Goal: Transaction & Acquisition: Subscribe to service/newsletter

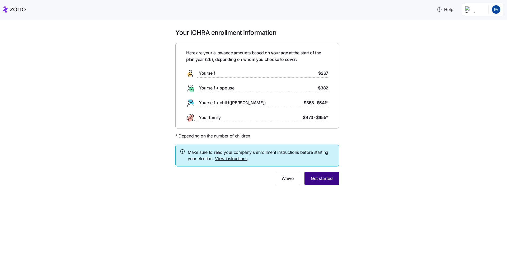
click at [328, 176] on span "Get started" at bounding box center [322, 178] width 22 height 6
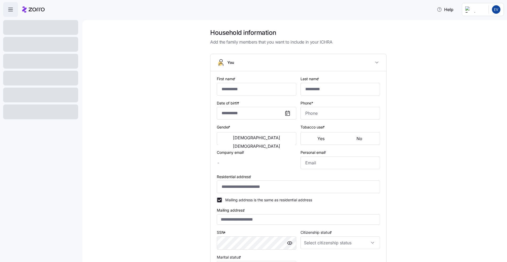
type input "**********"
type input "[PERSON_NAME][EMAIL_ADDRESS][DOMAIN_NAME]"
type input "[EMAIL_ADDRESS][DOMAIN_NAME]"
type input "**********"
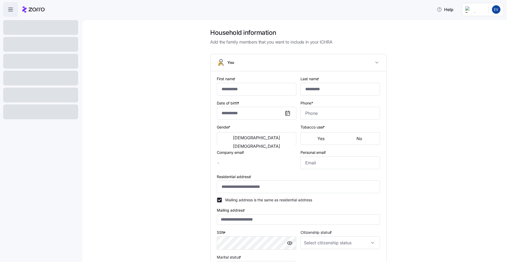
checkbox input "true"
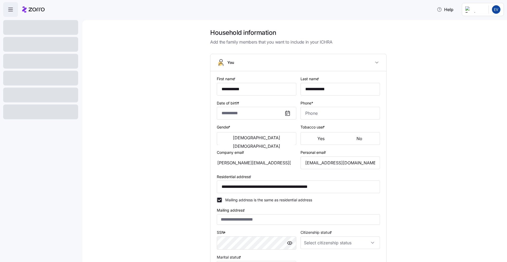
type input "**********"
type input "[PHONE_NUMBER]"
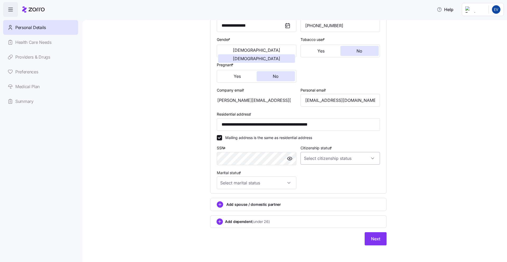
scroll to position [90, 0]
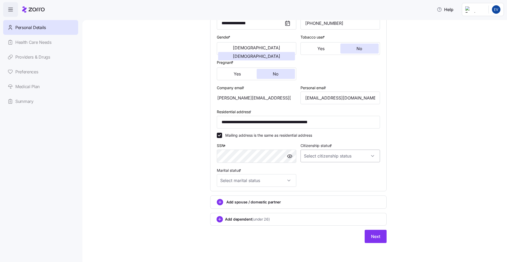
click at [330, 155] on input "Citizenship status *" at bounding box center [339, 156] width 79 height 13
click at [324, 171] on div "[DEMOGRAPHIC_DATA] citizen" at bounding box center [338, 172] width 75 height 11
type input "[DEMOGRAPHIC_DATA] citizen"
click at [287, 180] on input "Marital status *" at bounding box center [256, 180] width 79 height 13
click at [264, 199] on div "Single" at bounding box center [254, 196] width 75 height 11
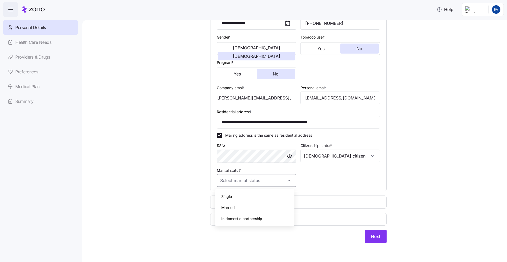
type input "Single"
click at [233, 163] on div "SSN *" at bounding box center [257, 152] width 84 height 25
click at [381, 233] on button "Next" at bounding box center [376, 236] width 22 height 13
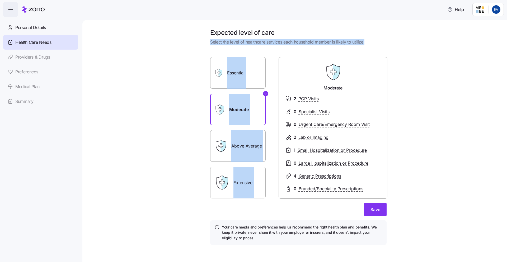
drag, startPoint x: 207, startPoint y: 41, endPoint x: 305, endPoint y: 46, distance: 98.6
click at [305, 46] on div "Expected level of care Select the level of healthcare services each household m…" at bounding box center [298, 140] width 185 height 223
click at [305, 47] on div "Expected level of care Select the level of healthcare services each household m…" at bounding box center [298, 140] width 185 height 223
click at [393, 40] on div "Expected level of care Select the level of healthcare services each household m…" at bounding box center [298, 140] width 402 height 223
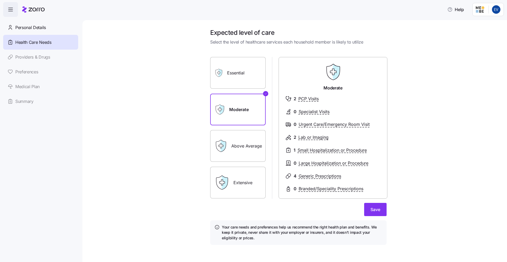
click at [255, 149] on label "Above Average" at bounding box center [237, 146] width 55 height 32
click at [0, 0] on input "Above Average" at bounding box center [0, 0] width 0 height 0
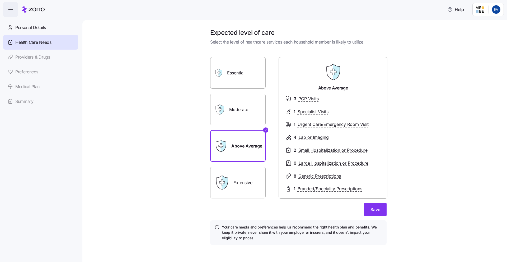
click at [242, 108] on label "Moderate" at bounding box center [237, 110] width 55 height 32
click at [0, 0] on input "Moderate" at bounding box center [0, 0] width 0 height 0
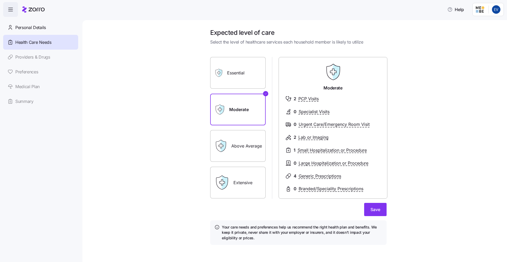
click at [245, 74] on label "Essential" at bounding box center [237, 73] width 55 height 32
click at [0, 0] on input "Essential" at bounding box center [0, 0] width 0 height 0
click at [235, 115] on label "Moderate" at bounding box center [237, 110] width 55 height 32
click at [0, 0] on input "Moderate" at bounding box center [0, 0] width 0 height 0
click at [243, 65] on label "Essential" at bounding box center [237, 73] width 55 height 32
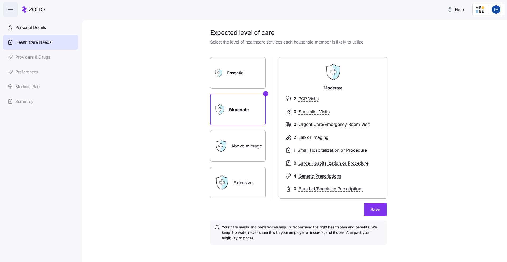
click at [0, 0] on input "Essential" at bounding box center [0, 0] width 0 height 0
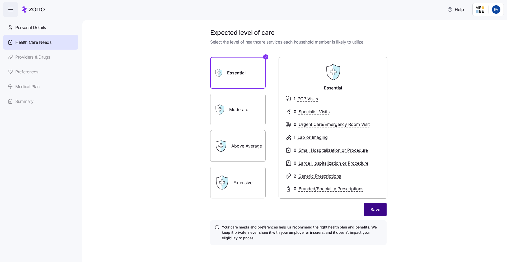
click at [381, 209] on button "Save" at bounding box center [375, 209] width 22 height 13
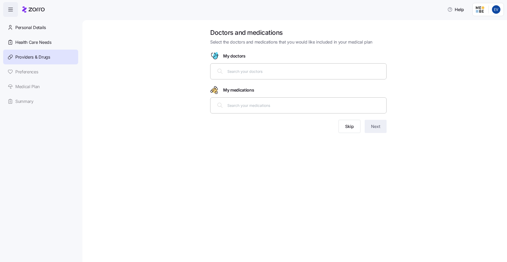
click at [264, 74] on input "text" at bounding box center [305, 71] width 156 height 6
click at [249, 107] on input "text" at bounding box center [305, 105] width 156 height 6
click at [267, 76] on div at bounding box center [298, 71] width 169 height 13
click at [258, 99] on div at bounding box center [298, 105] width 176 height 16
click at [354, 128] on button "Skip" at bounding box center [349, 126] width 22 height 13
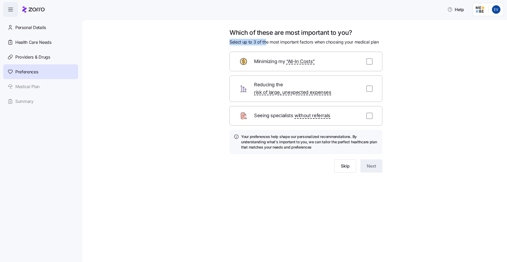
drag, startPoint x: 228, startPoint y: 42, endPoint x: 266, endPoint y: 44, distance: 37.3
click at [266, 44] on div "Which of these are most important to you? Select up to 3 of the most important …" at bounding box center [305, 104] width 161 height 150
click at [265, 45] on span "Select up to 3 of the most important factors when choosing your medical plan" at bounding box center [303, 42] width 149 height 7
click at [259, 43] on span "Select up to 3 of the most important factors when choosing your medical plan" at bounding box center [303, 42] width 149 height 7
drag, startPoint x: 251, startPoint y: 41, endPoint x: 303, endPoint y: 44, distance: 52.1
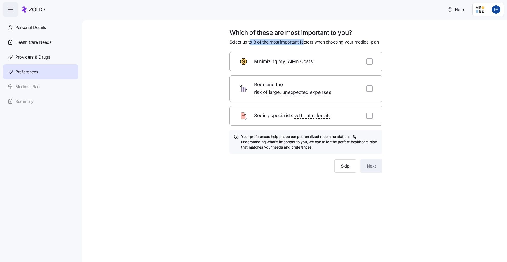
click at [303, 44] on span "Select up to 3 of the most important factors when choosing your medical plan" at bounding box center [303, 42] width 149 height 7
click at [367, 87] on input "checkbox" at bounding box center [369, 89] width 6 height 6
checkbox input "true"
click at [369, 63] on input "checkbox" at bounding box center [369, 61] width 6 height 6
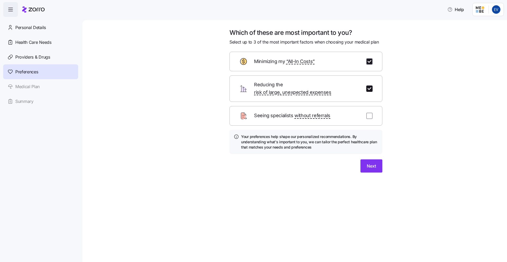
checkbox input "true"
click at [365, 166] on div "Which of these are most important to you? Select up to 3 of the most important …" at bounding box center [305, 104] width 161 height 150
click at [366, 159] on button "Next" at bounding box center [371, 165] width 22 height 13
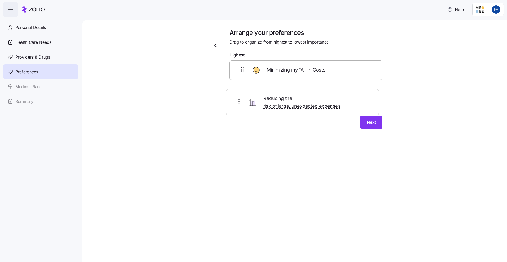
drag, startPoint x: 277, startPoint y: 101, endPoint x: 275, endPoint y: 103, distance: 3.4
click at [275, 103] on div "Minimizing my “All-In Costs” Reducing the risk of large, unexpected expenses" at bounding box center [305, 81] width 153 height 43
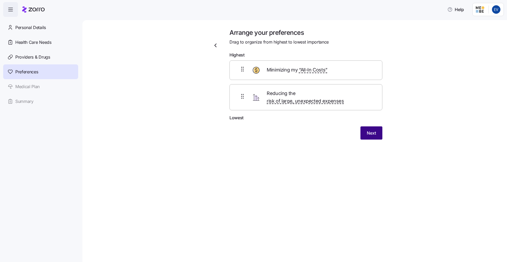
click at [363, 126] on button "Next" at bounding box center [371, 132] width 22 height 13
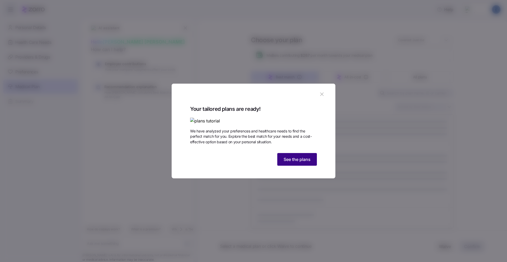
click at [306, 163] on span "See the plans" at bounding box center [297, 159] width 27 height 6
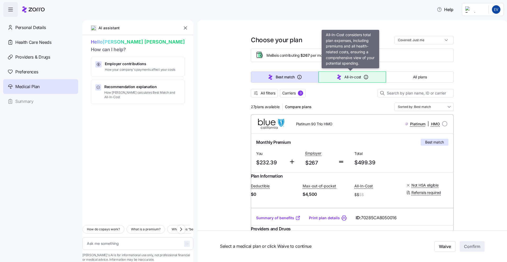
click at [345, 78] on span "All-in-cost" at bounding box center [352, 76] width 17 height 5
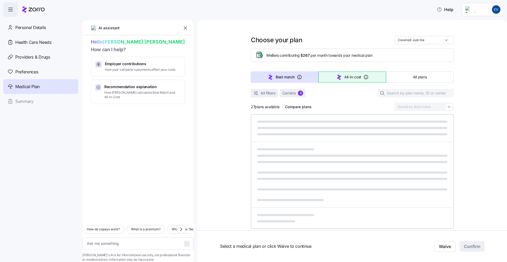
type textarea "x"
type input "Sorted by: All-in-cost"
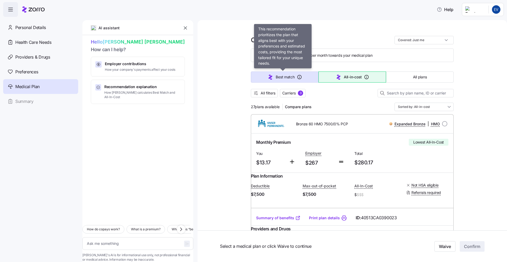
click at [256, 76] on button "Best match" at bounding box center [285, 77] width 68 height 11
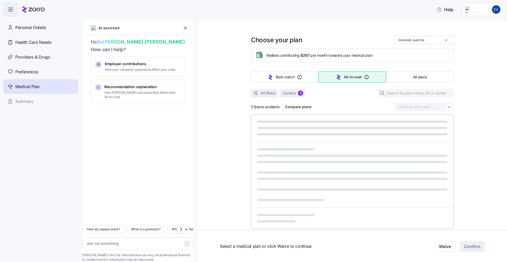
type textarea "x"
type input "Sorted by: Best match"
